Goal: Check status: Check status

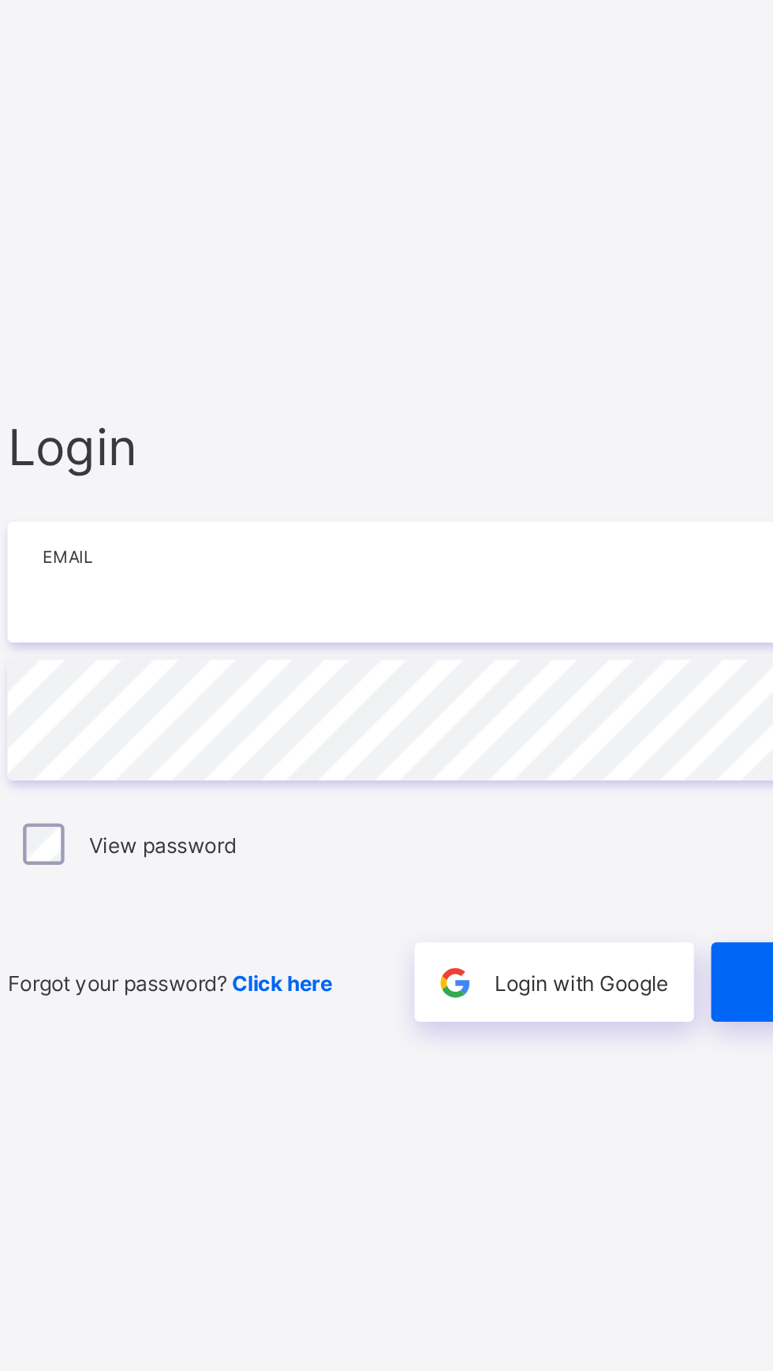
click at [430, 632] on input "email" at bounding box center [515, 637] width 410 height 55
type input "**********"
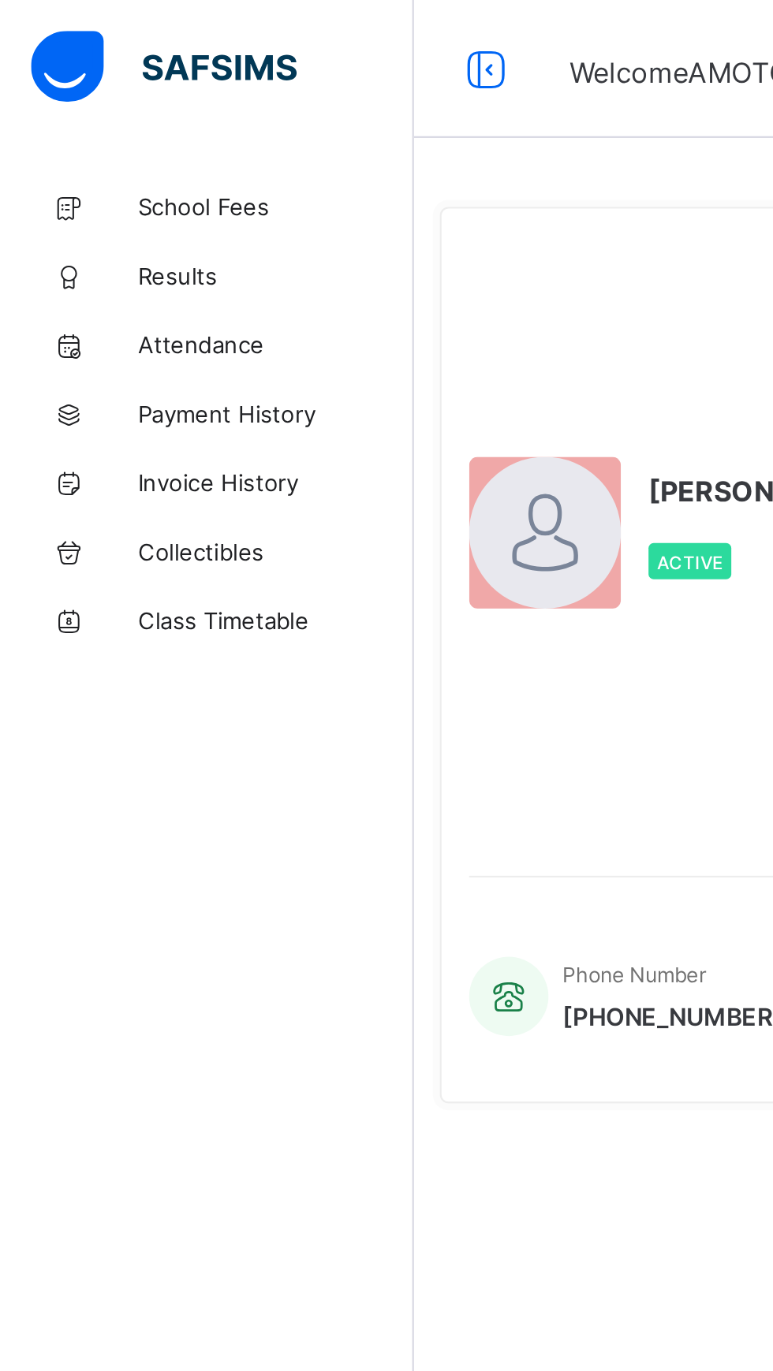
click at [99, 123] on span "Results" at bounding box center [126, 126] width 126 height 13
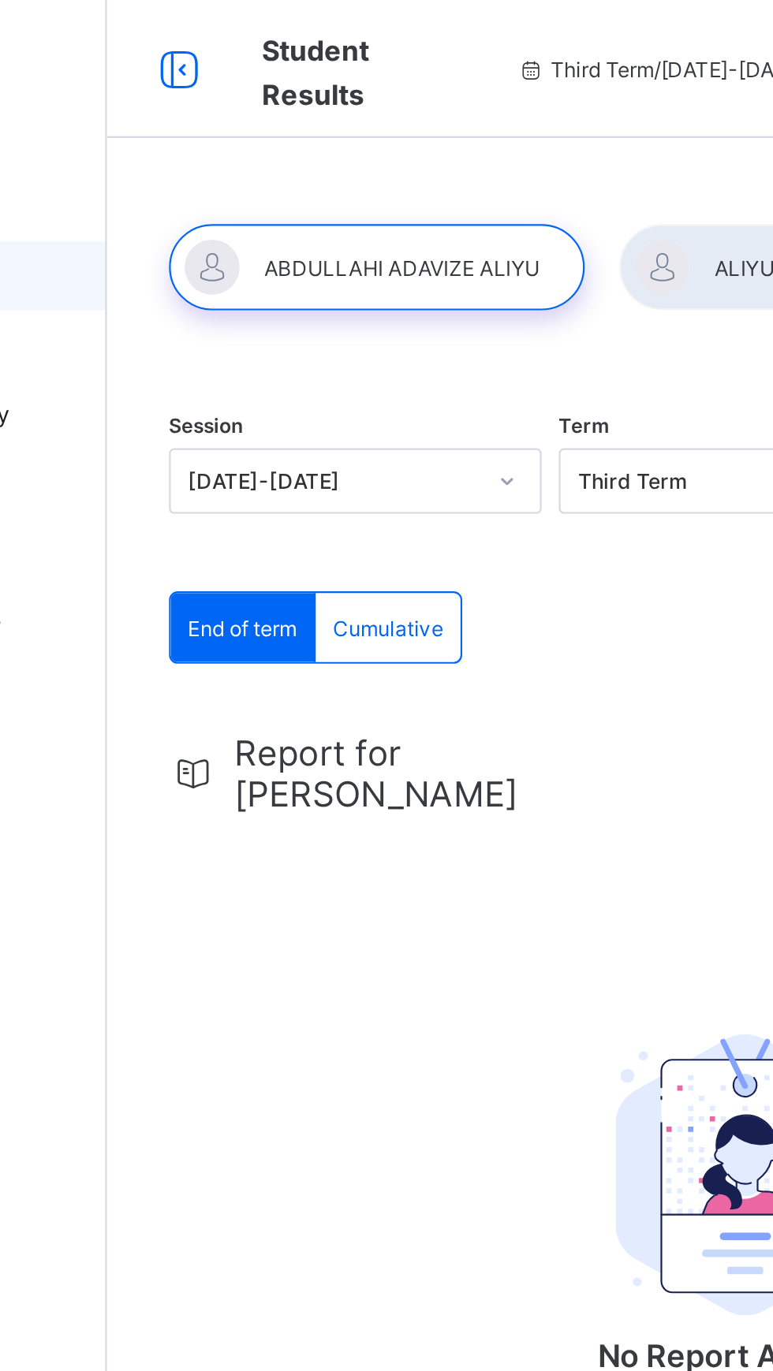
click at [316, 114] on div at bounding box center [313, 121] width 190 height 39
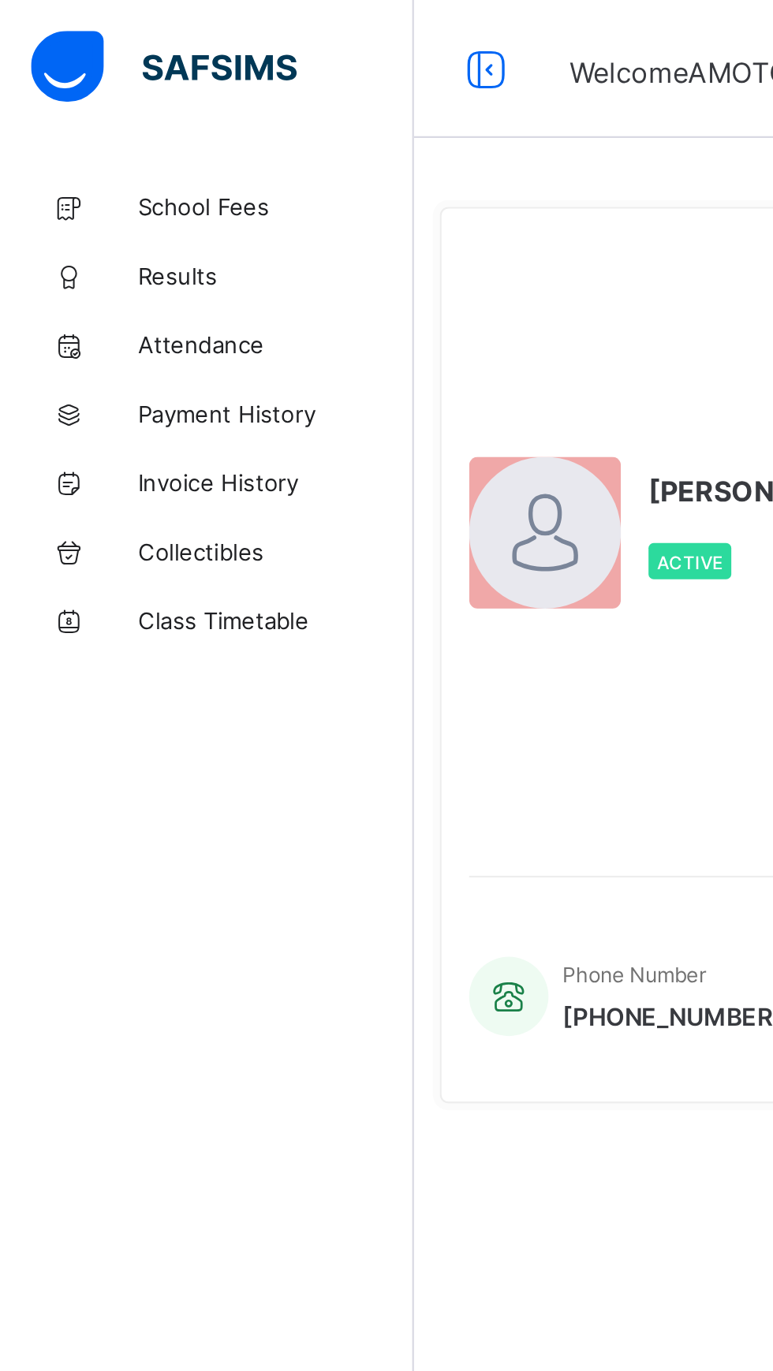
click at [278, 244] on div at bounding box center [248, 243] width 69 height 69
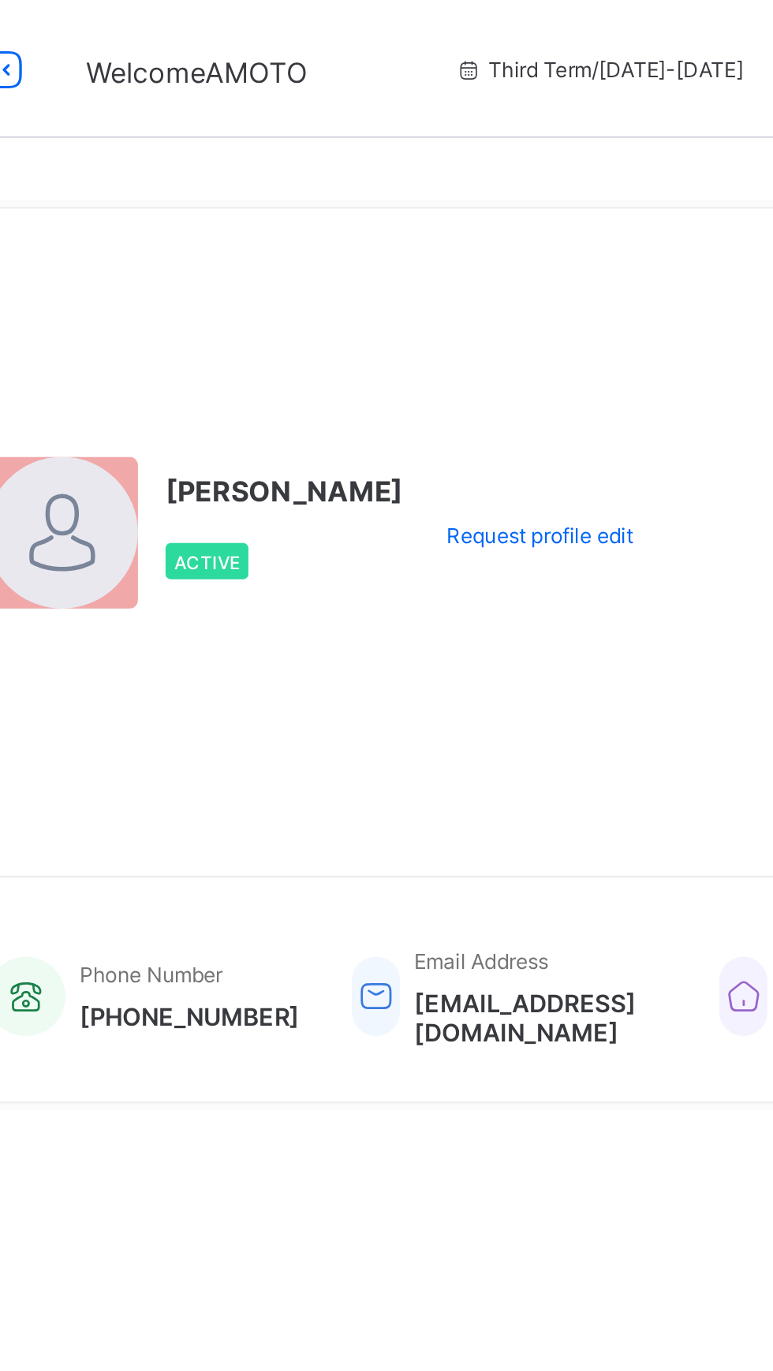
click at [321, 229] on span "AMOTO ALIYU" at bounding box center [350, 225] width 109 height 16
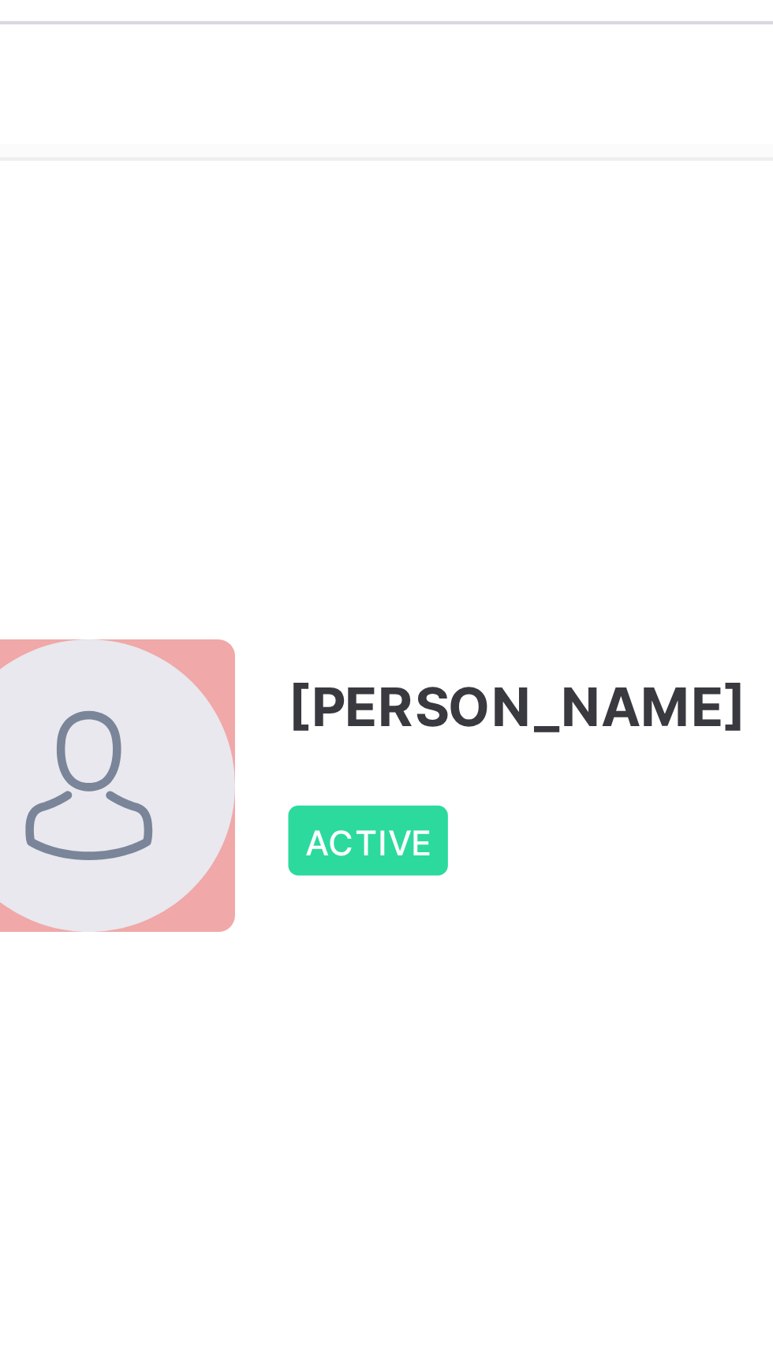
click at [319, 255] on div "Active" at bounding box center [350, 256] width 109 height 32
click at [262, 263] on div at bounding box center [248, 243] width 69 height 69
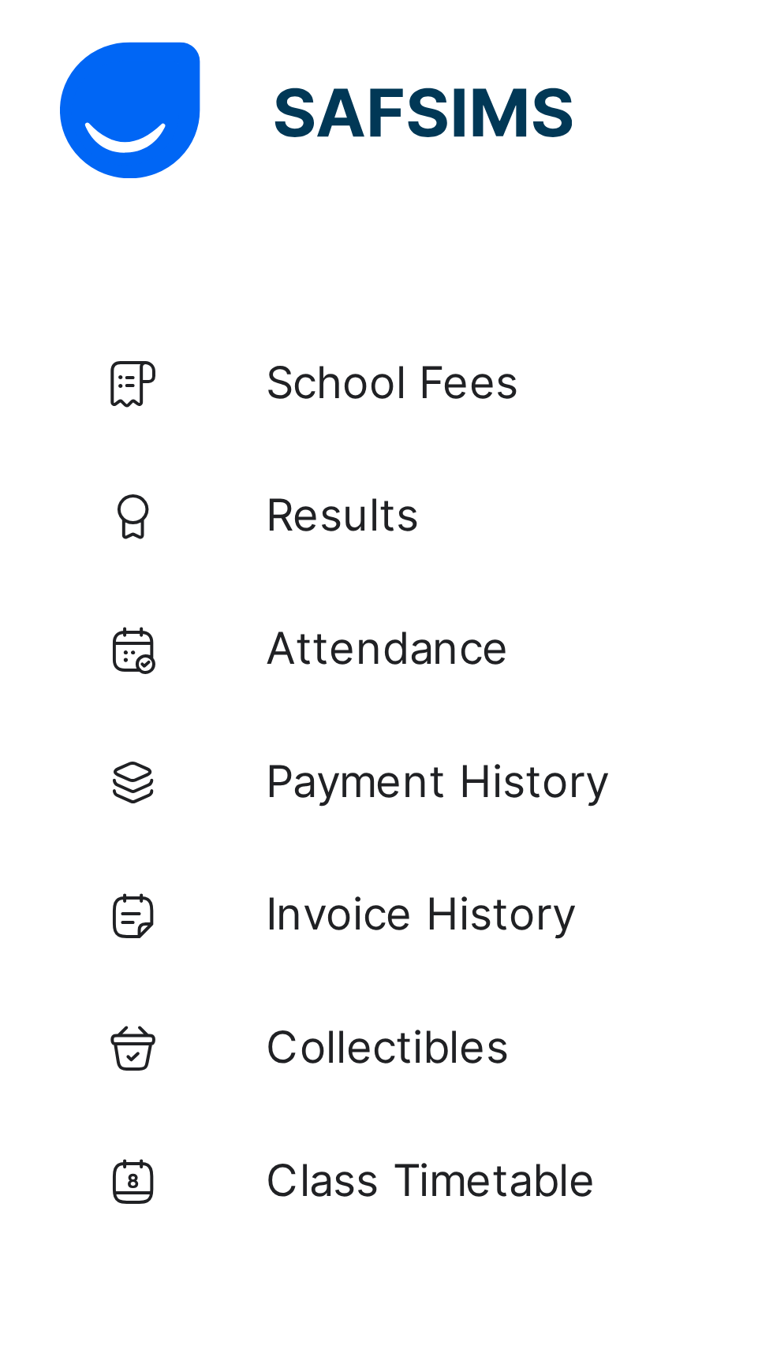
click at [82, 122] on span "Results" at bounding box center [126, 126] width 126 height 13
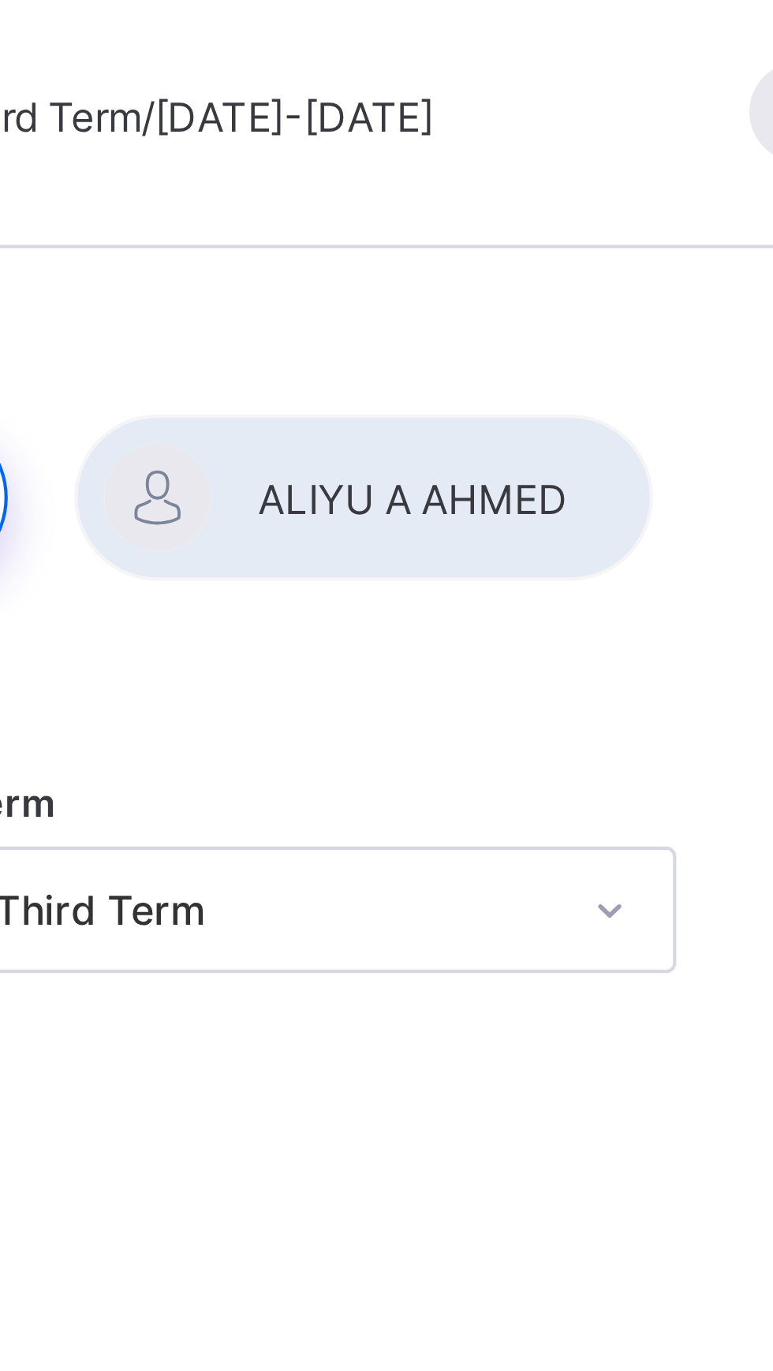
click at [505, 110] on div at bounding box center [491, 121] width 137 height 39
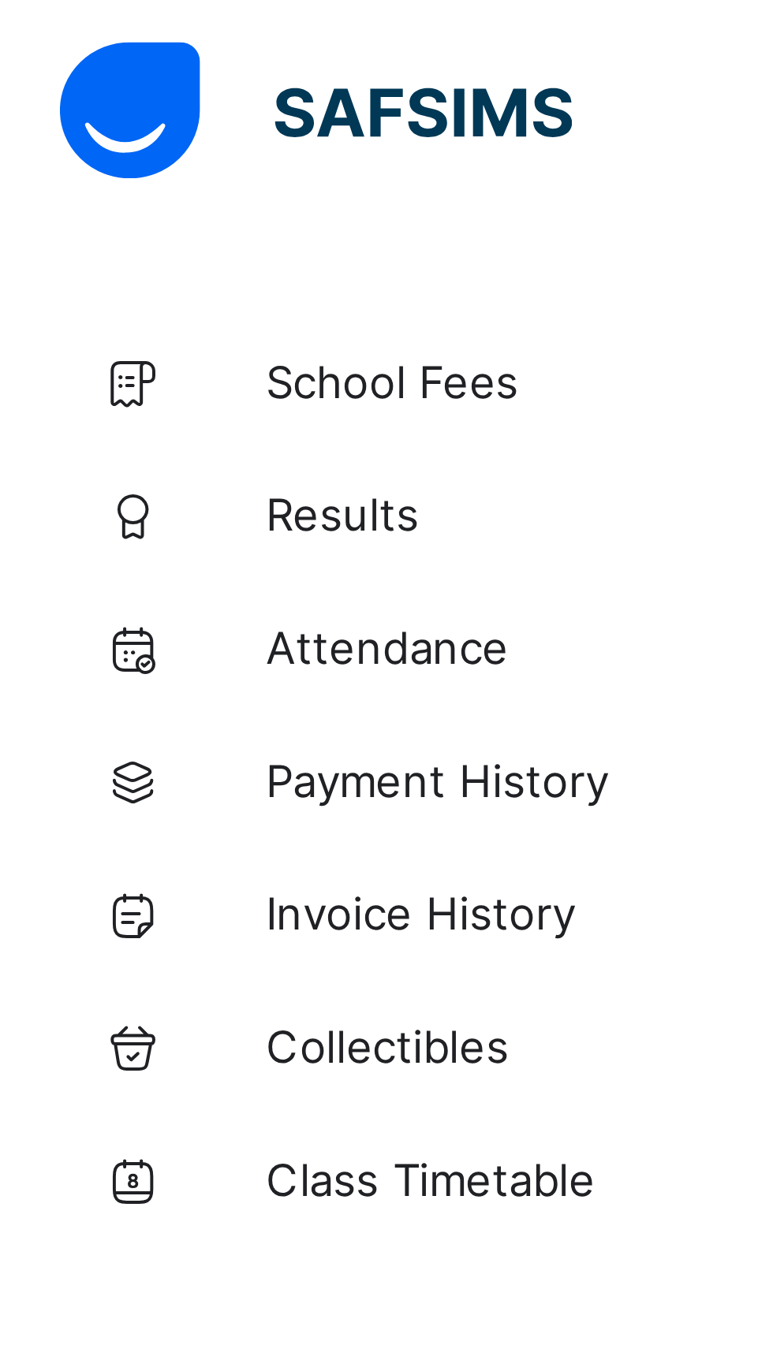
click at [110, 200] on link "Payment History" at bounding box center [94, 189] width 189 height 32
